Goal: Task Accomplishment & Management: Manage account settings

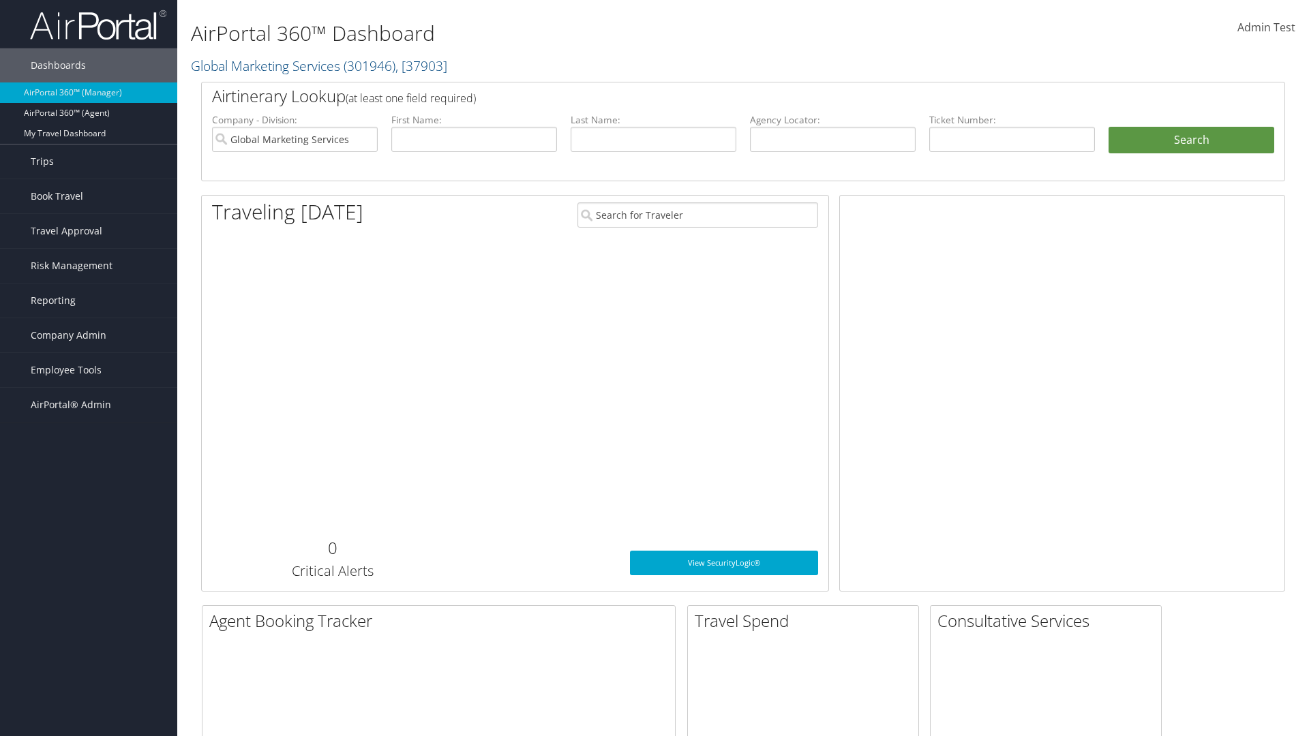
click at [89, 335] on span "Company Admin" at bounding box center [69, 335] width 76 height 34
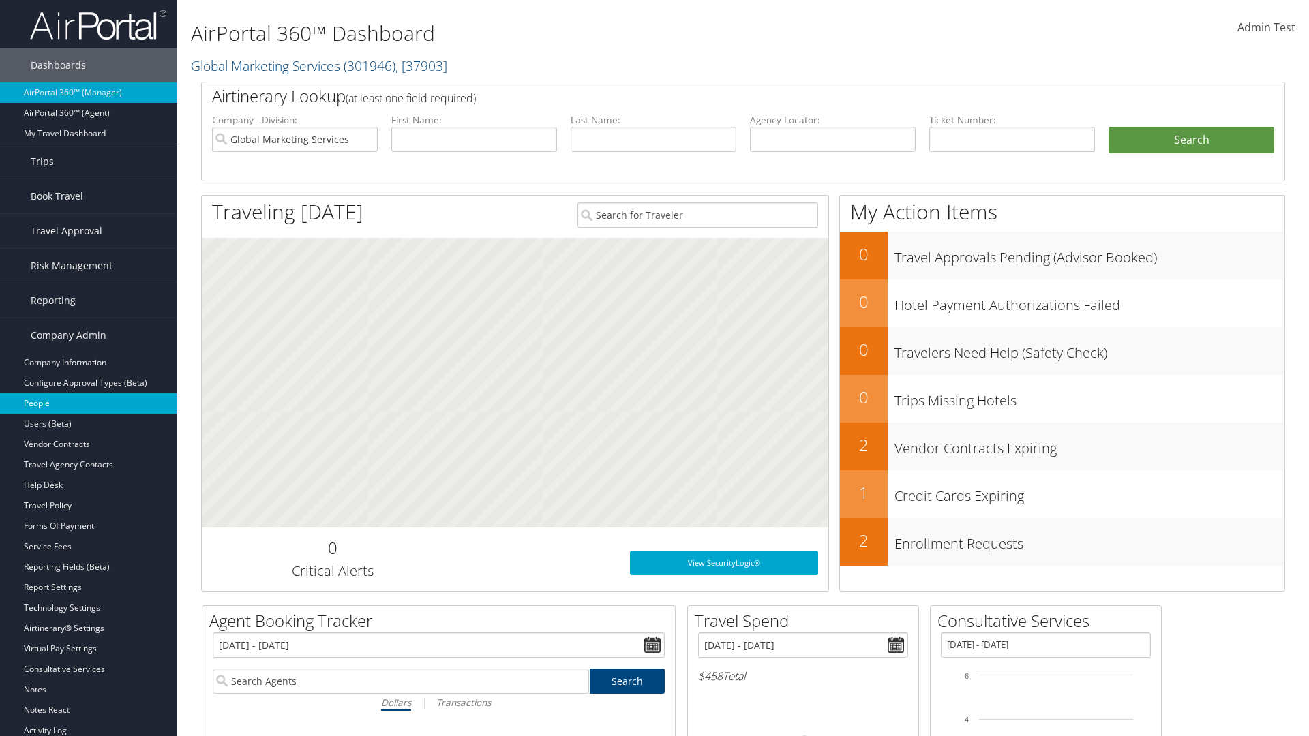
click at [89, 403] on link "People" at bounding box center [88, 403] width 177 height 20
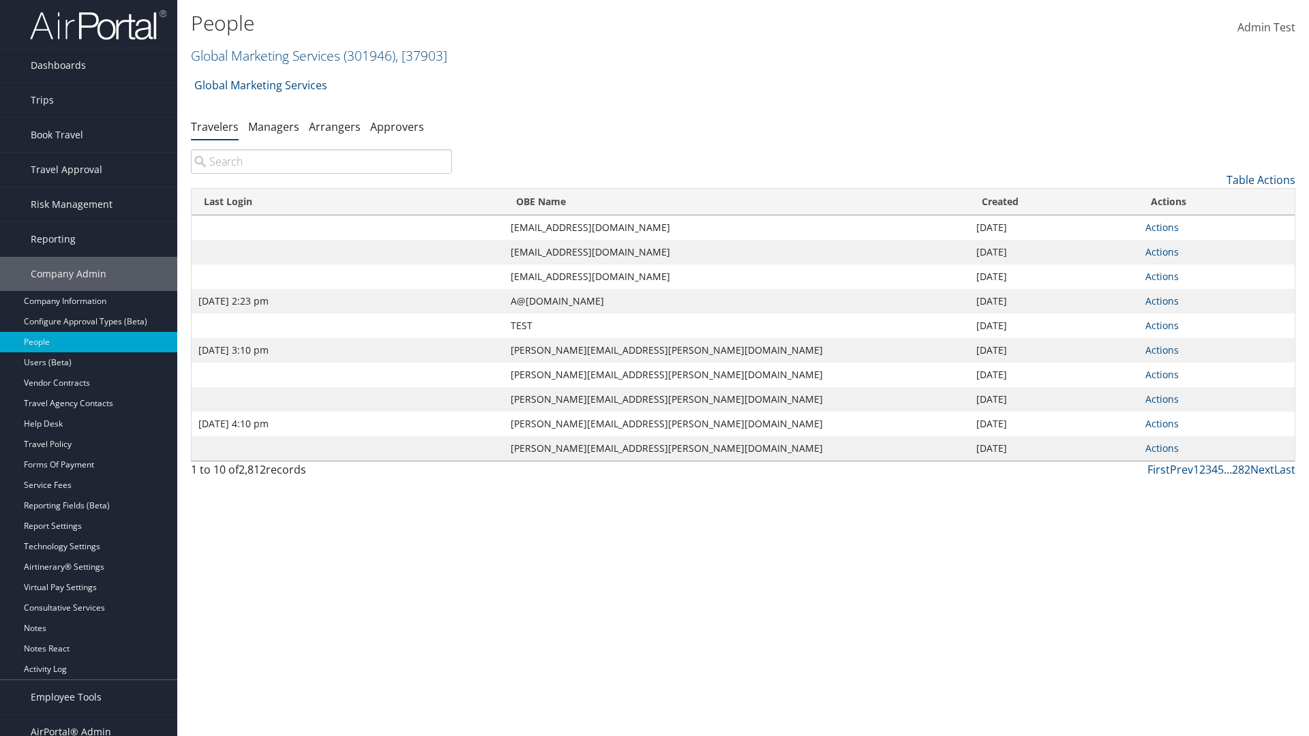
click at [321, 162] on input "search" at bounding box center [321, 161] width 261 height 25
type input "[DATE] 2:23 pm"
